Goal: Task Accomplishment & Management: Use online tool/utility

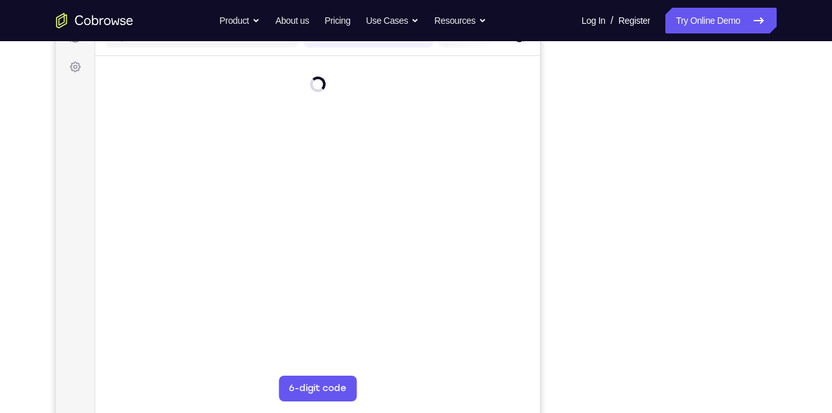
scroll to position [180, 0]
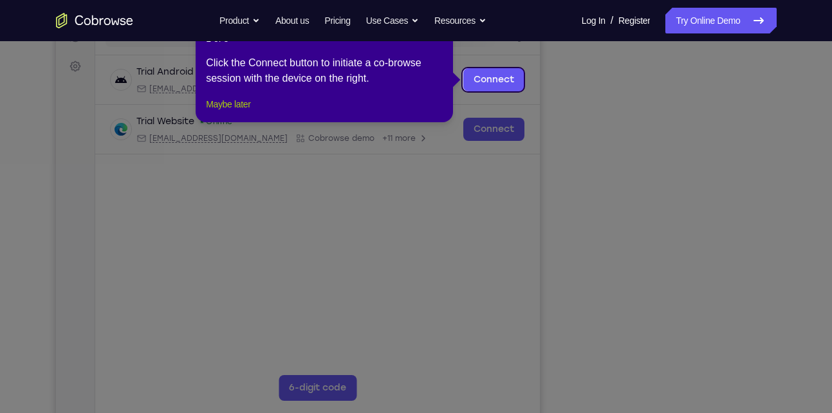
click at [233, 112] on button "Maybe later" at bounding box center [228, 104] width 44 height 15
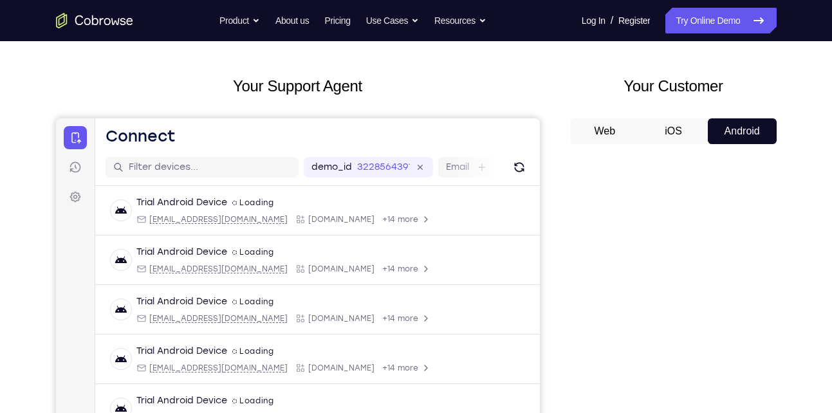
scroll to position [48, 0]
click at [675, 142] on button "iOS" at bounding box center [673, 132] width 69 height 26
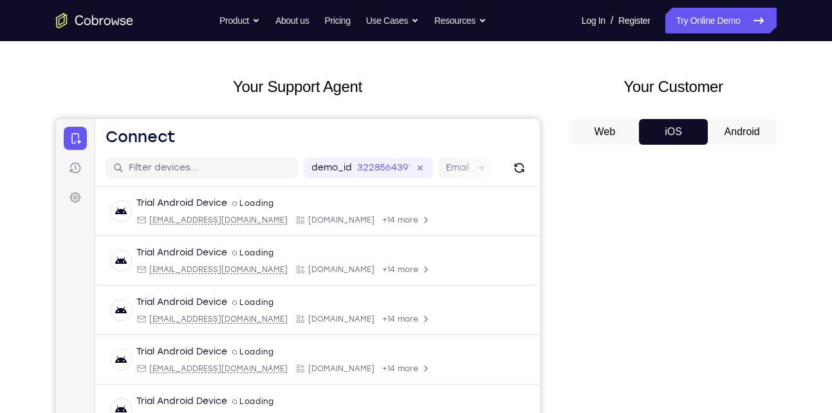
click at [735, 129] on button "Android" at bounding box center [742, 132] width 69 height 26
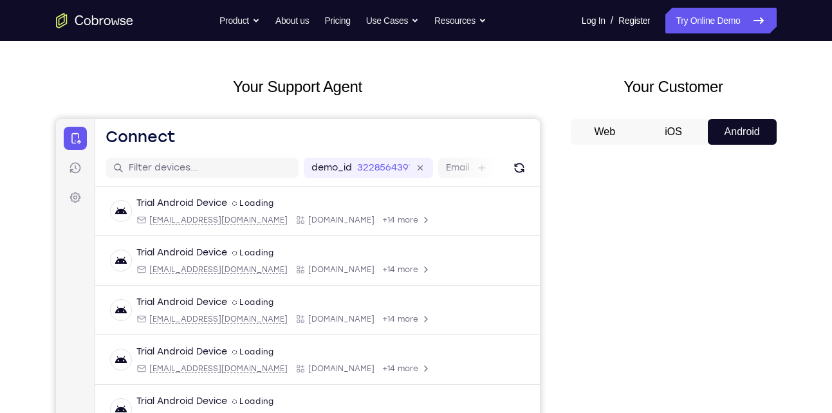
scroll to position [0, 0]
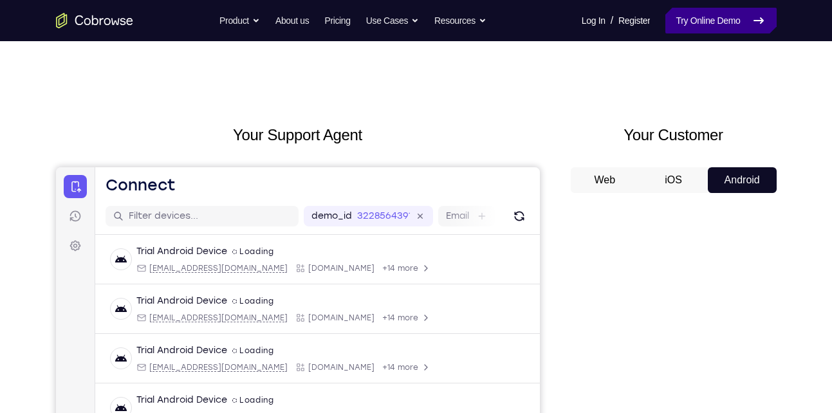
click at [719, 17] on link "Try Online Demo" at bounding box center [720, 21] width 111 height 26
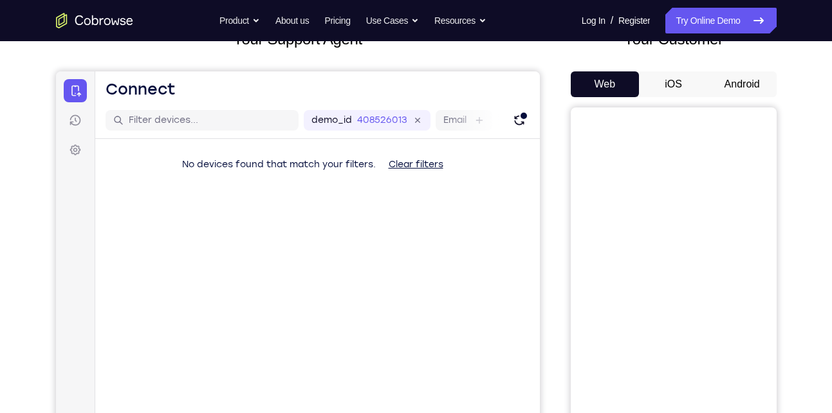
scroll to position [102, 0]
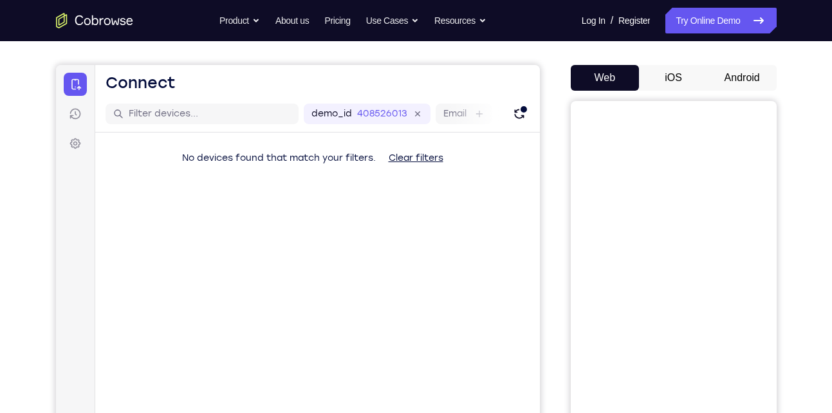
click at [743, 69] on button "Android" at bounding box center [742, 78] width 69 height 26
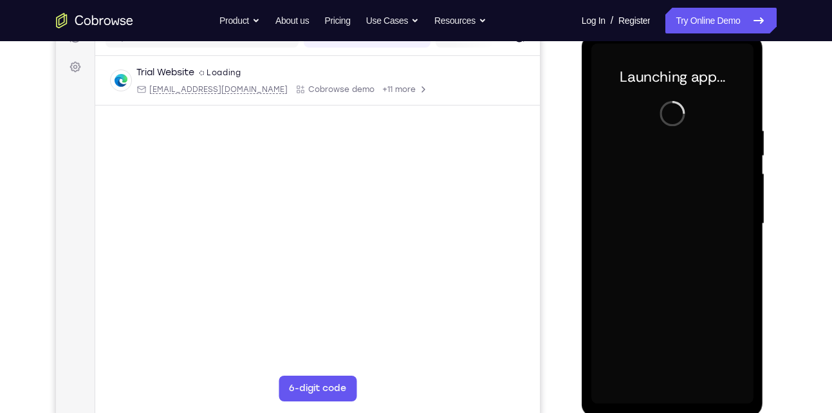
scroll to position [180, 0]
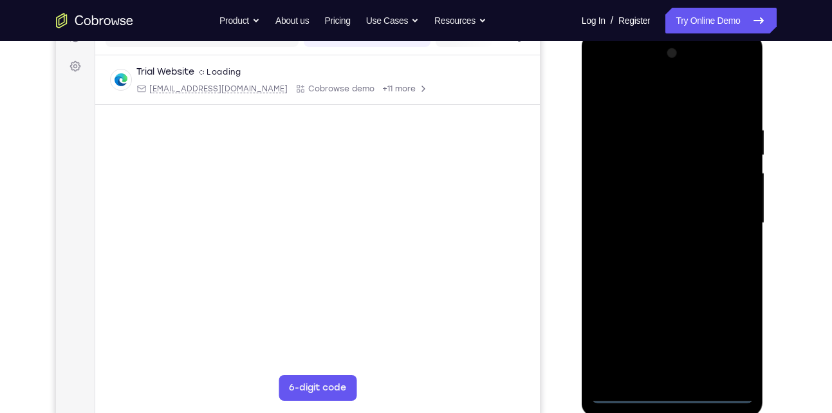
click at [670, 389] on div at bounding box center [672, 223] width 162 height 360
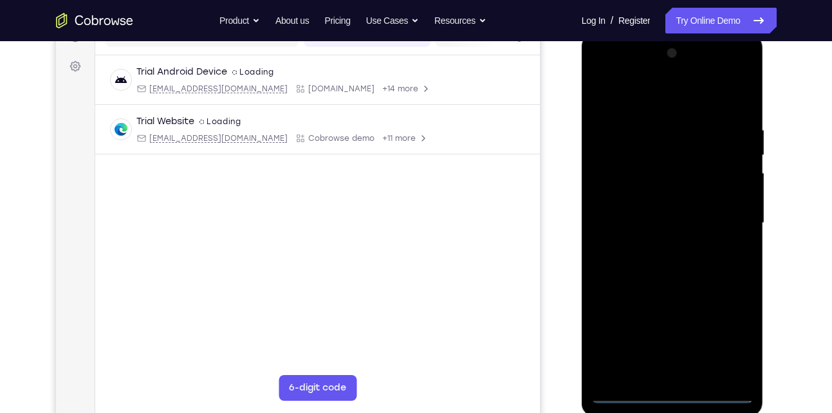
click at [673, 391] on div at bounding box center [672, 223] width 162 height 360
click at [727, 334] on div at bounding box center [672, 223] width 162 height 360
click at [634, 98] on div at bounding box center [672, 223] width 162 height 360
click at [727, 218] on div at bounding box center [672, 223] width 162 height 360
click at [655, 244] on div at bounding box center [672, 223] width 162 height 360
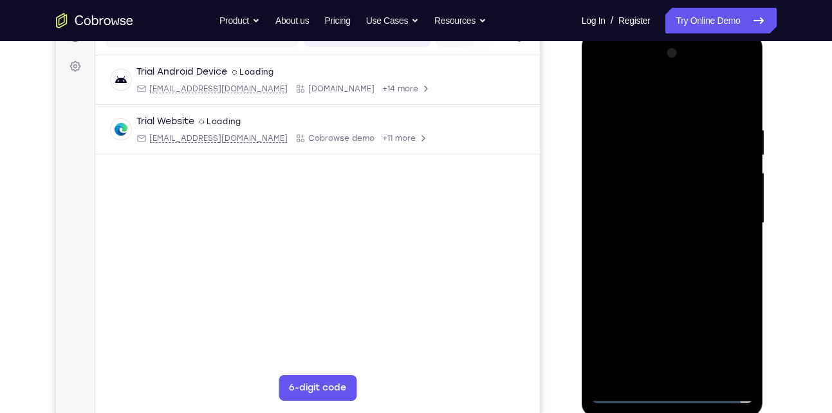
click at [644, 196] on div at bounding box center [672, 223] width 162 height 360
click at [644, 217] on div at bounding box center [672, 223] width 162 height 360
click at [719, 214] on div at bounding box center [672, 223] width 162 height 360
click at [665, 247] on div at bounding box center [672, 223] width 162 height 360
click at [670, 188] on div at bounding box center [672, 223] width 162 height 360
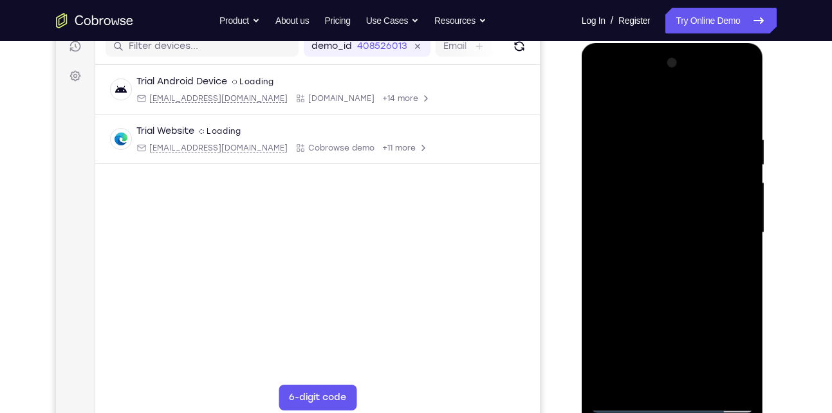
scroll to position [169, 0]
drag, startPoint x: 700, startPoint y: 324, endPoint x: 700, endPoint y: 115, distance: 208.5
click at [700, 115] on div at bounding box center [672, 233] width 162 height 360
drag, startPoint x: 693, startPoint y: 244, endPoint x: 689, endPoint y: 44, distance: 200.2
click at [689, 44] on div at bounding box center [673, 236] width 182 height 384
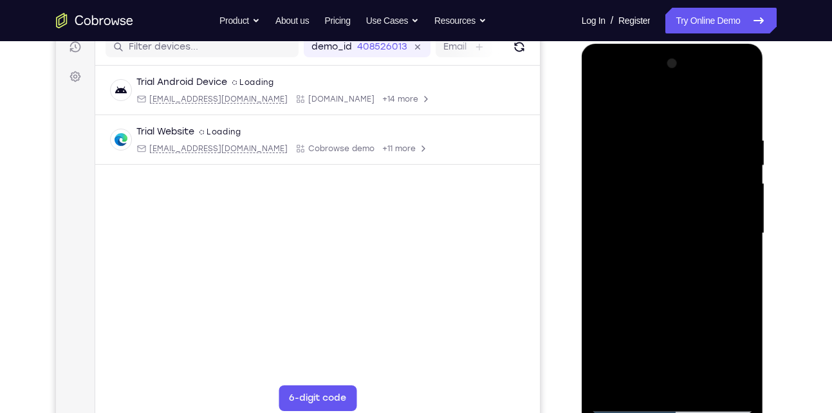
drag, startPoint x: 707, startPoint y: 340, endPoint x: 631, endPoint y: 106, distance: 246.6
click at [631, 106] on div at bounding box center [672, 233] width 162 height 360
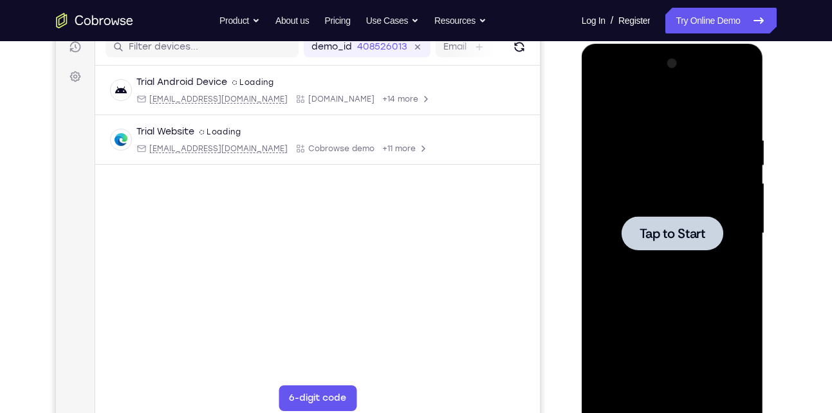
click at [662, 217] on div at bounding box center [673, 233] width 102 height 34
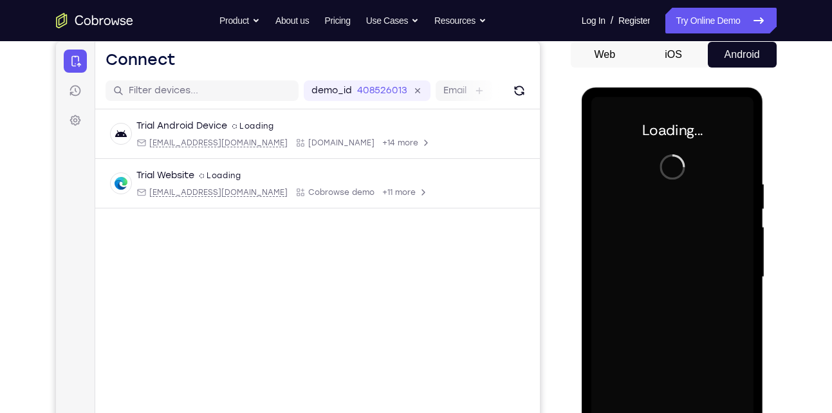
scroll to position [122, 0]
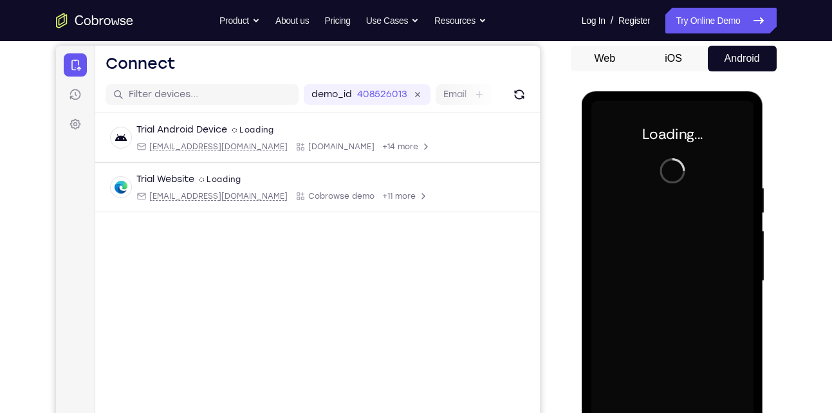
click at [681, 61] on button "iOS" at bounding box center [673, 59] width 69 height 26
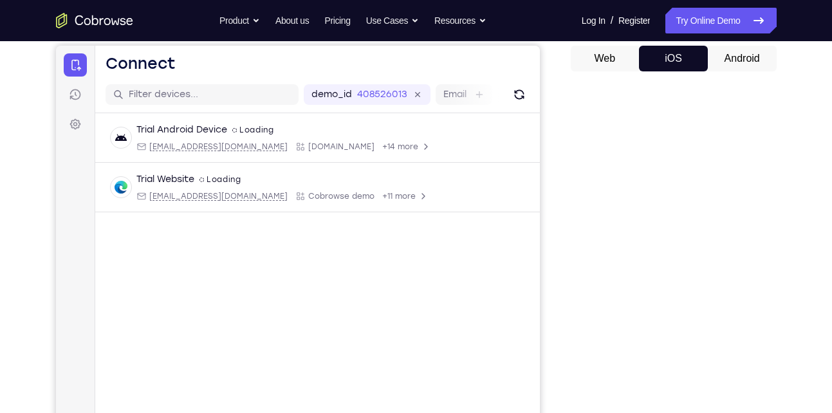
click at [734, 60] on button "Android" at bounding box center [742, 59] width 69 height 26
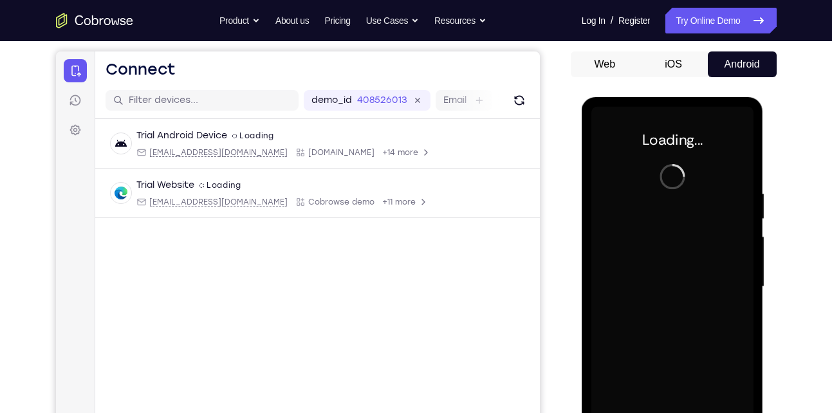
scroll to position [115, 0]
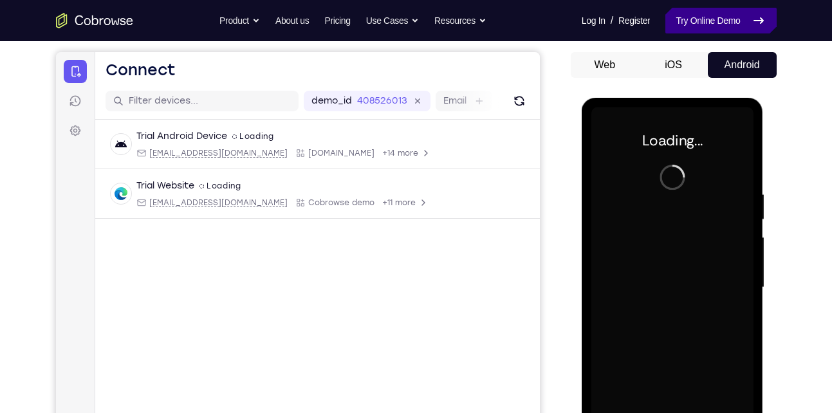
click at [699, 26] on link "Try Online Demo" at bounding box center [720, 21] width 111 height 26
